Goal: Information Seeking & Learning: Learn about a topic

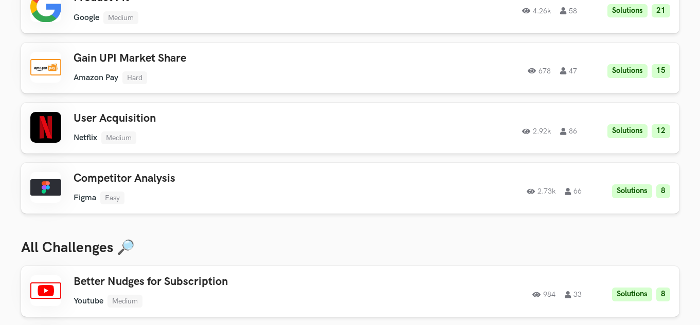
scroll to position [186, 0]
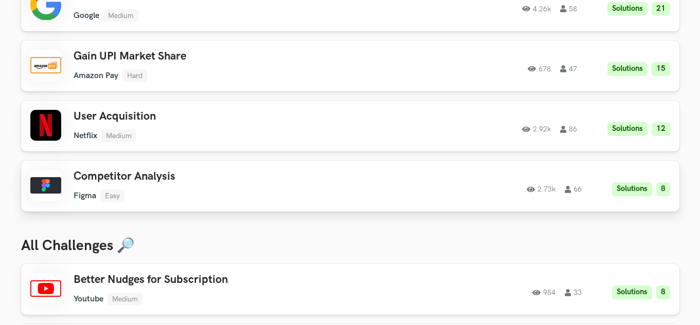
click at [131, 179] on h3 "Competitor Analysis" at bounding box center [219, 176] width 292 height 13
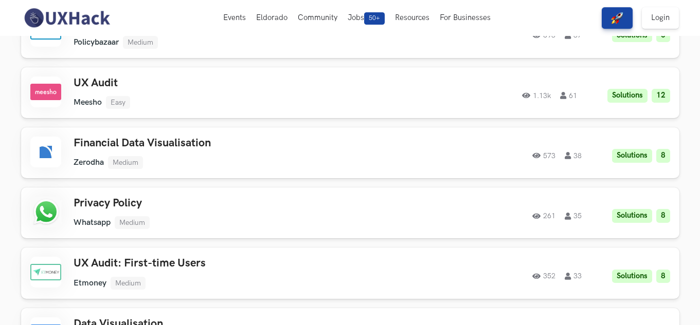
scroll to position [0, 0]
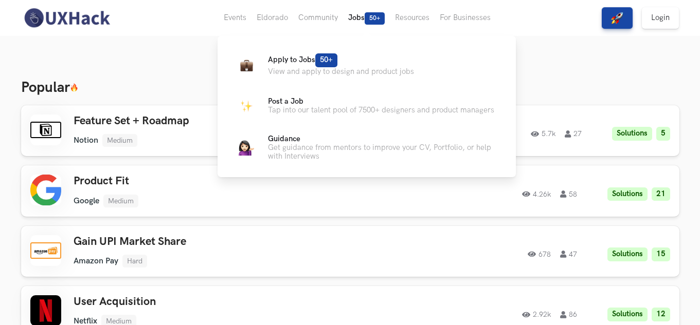
click at [364, 14] on button "Jobs 50+" at bounding box center [366, 18] width 47 height 36
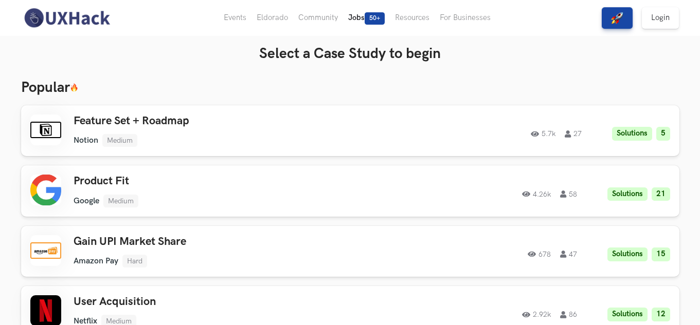
click at [364, 14] on button "Jobs 50+" at bounding box center [366, 18] width 47 height 36
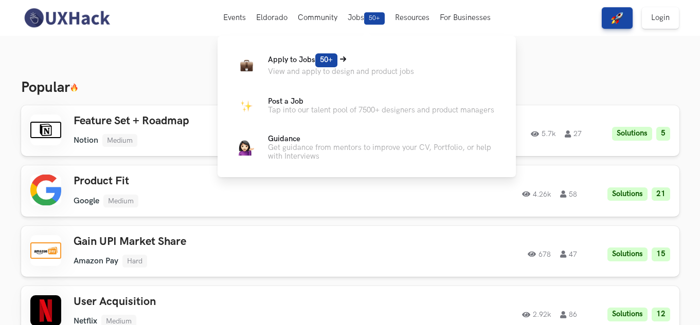
click at [324, 76] on link "Apply to Jobs 50+ View and apply to design and product jobs" at bounding box center [366, 64] width 265 height 25
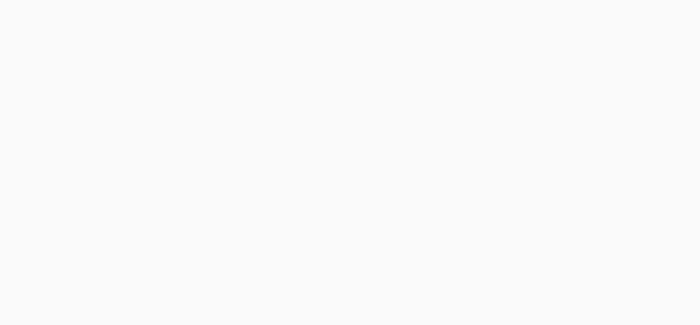
scroll to position [126, 0]
